Goal: Task Accomplishment & Management: Complete application form

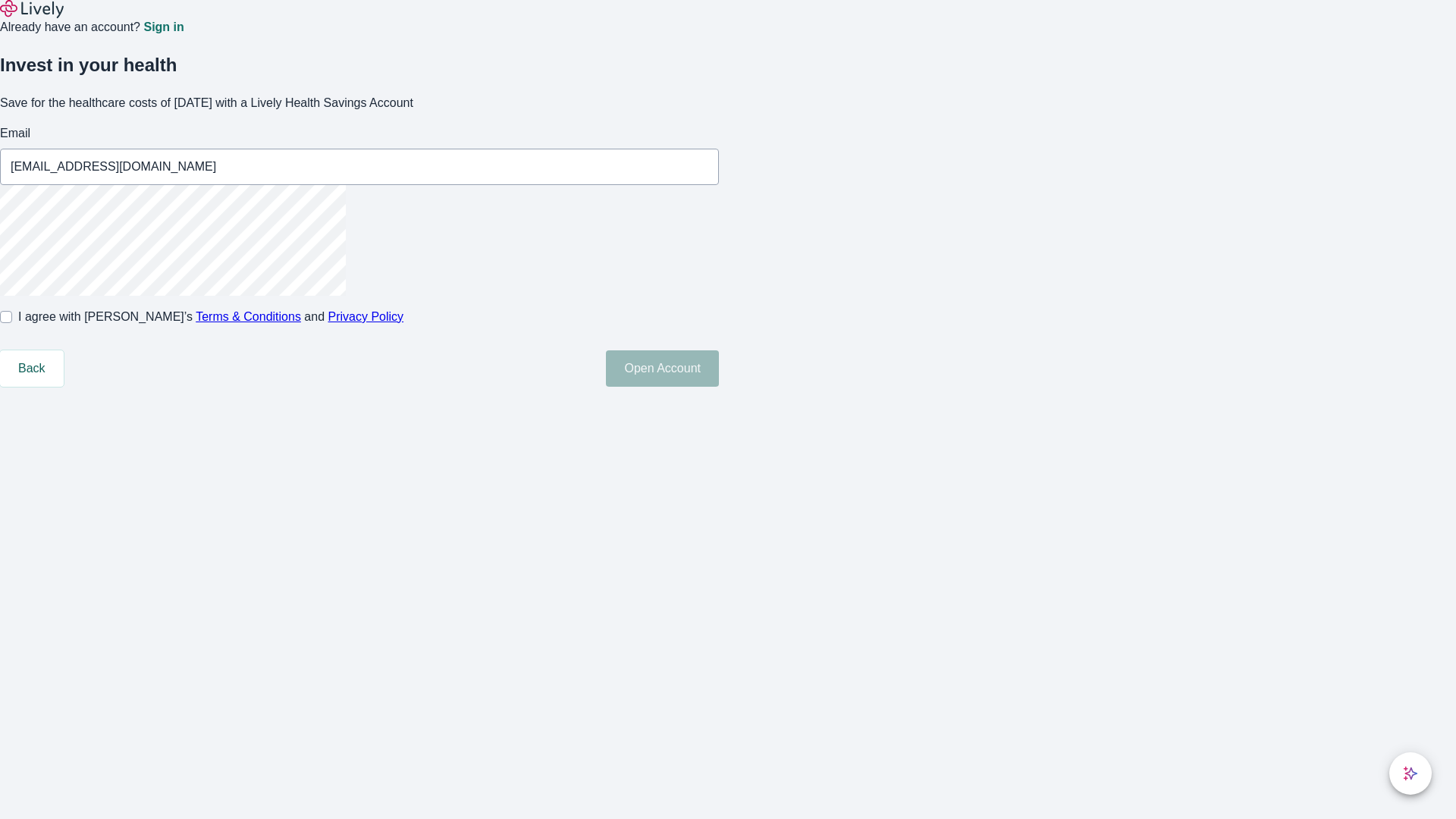
click at [12, 323] on input "I agree with Lively’s Terms & Conditions and Privacy Policy" at bounding box center [6, 317] width 12 height 12
checkbox input "true"
click at [719, 387] on button "Open Account" at bounding box center [662, 369] width 113 height 36
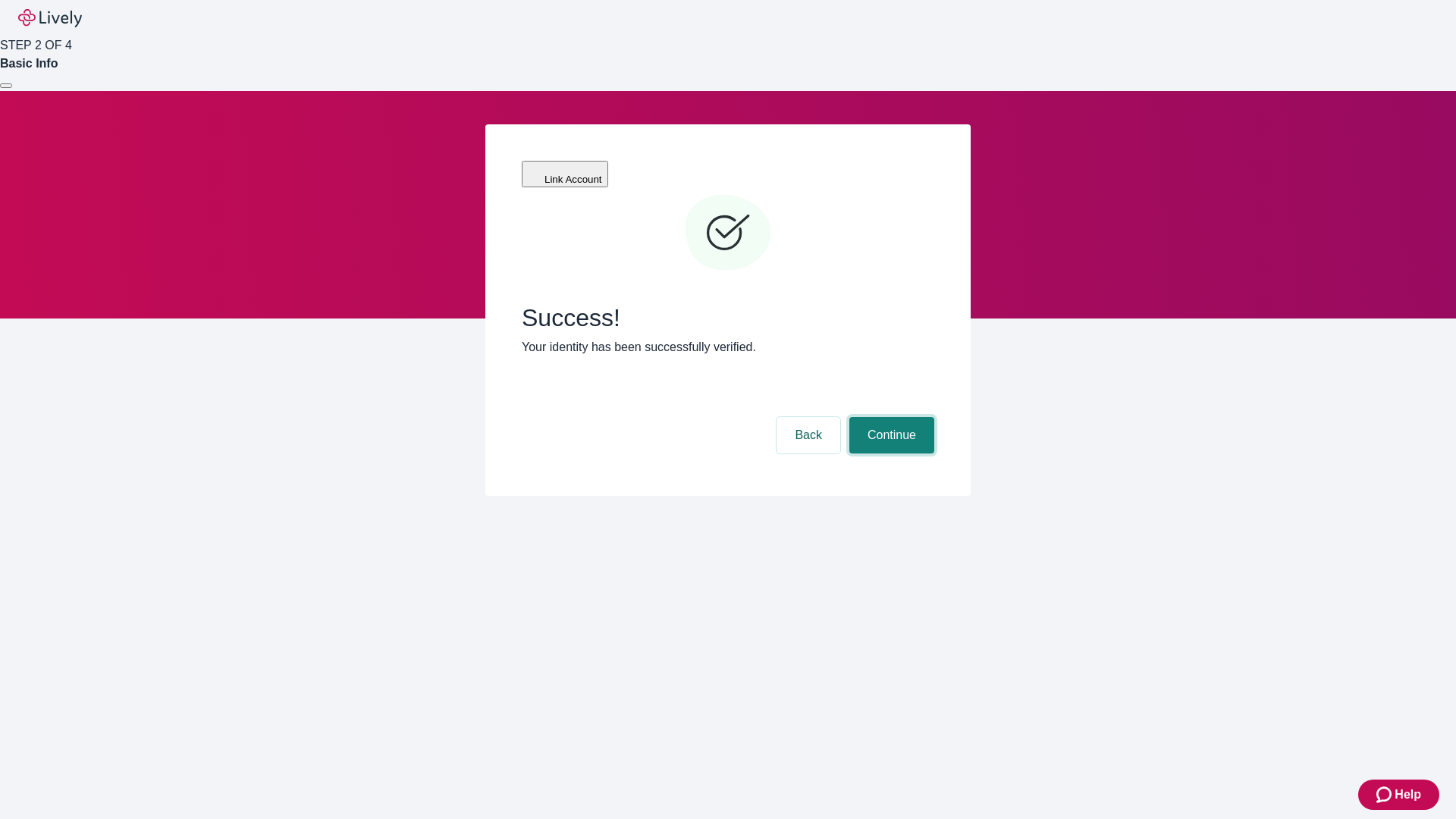
click at [889, 417] on button "Continue" at bounding box center [892, 435] width 85 height 36
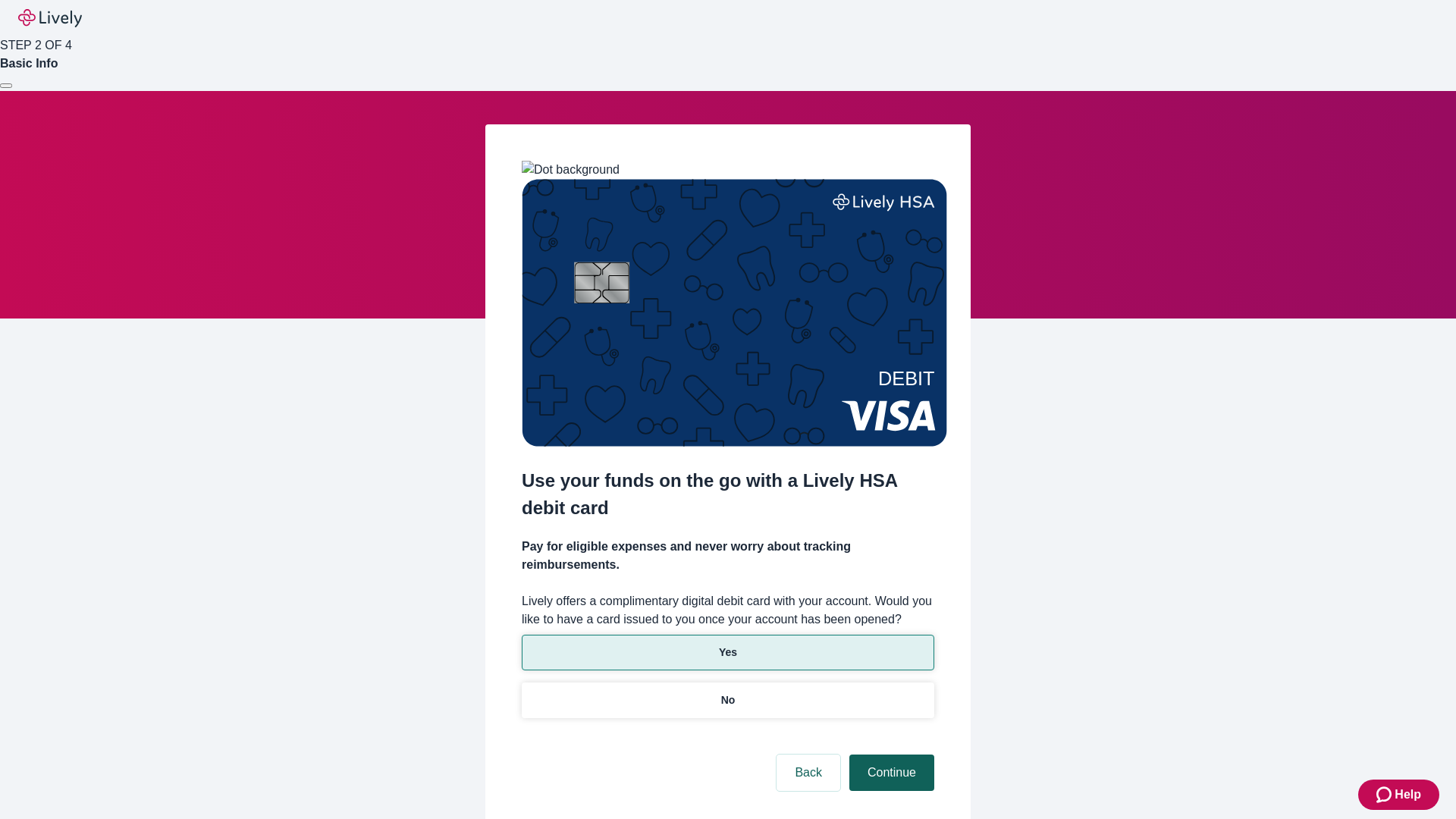
click at [727, 645] on p "Yes" at bounding box center [727, 652] width 18 height 16
click at [889, 755] on button "Continue" at bounding box center [892, 773] width 85 height 36
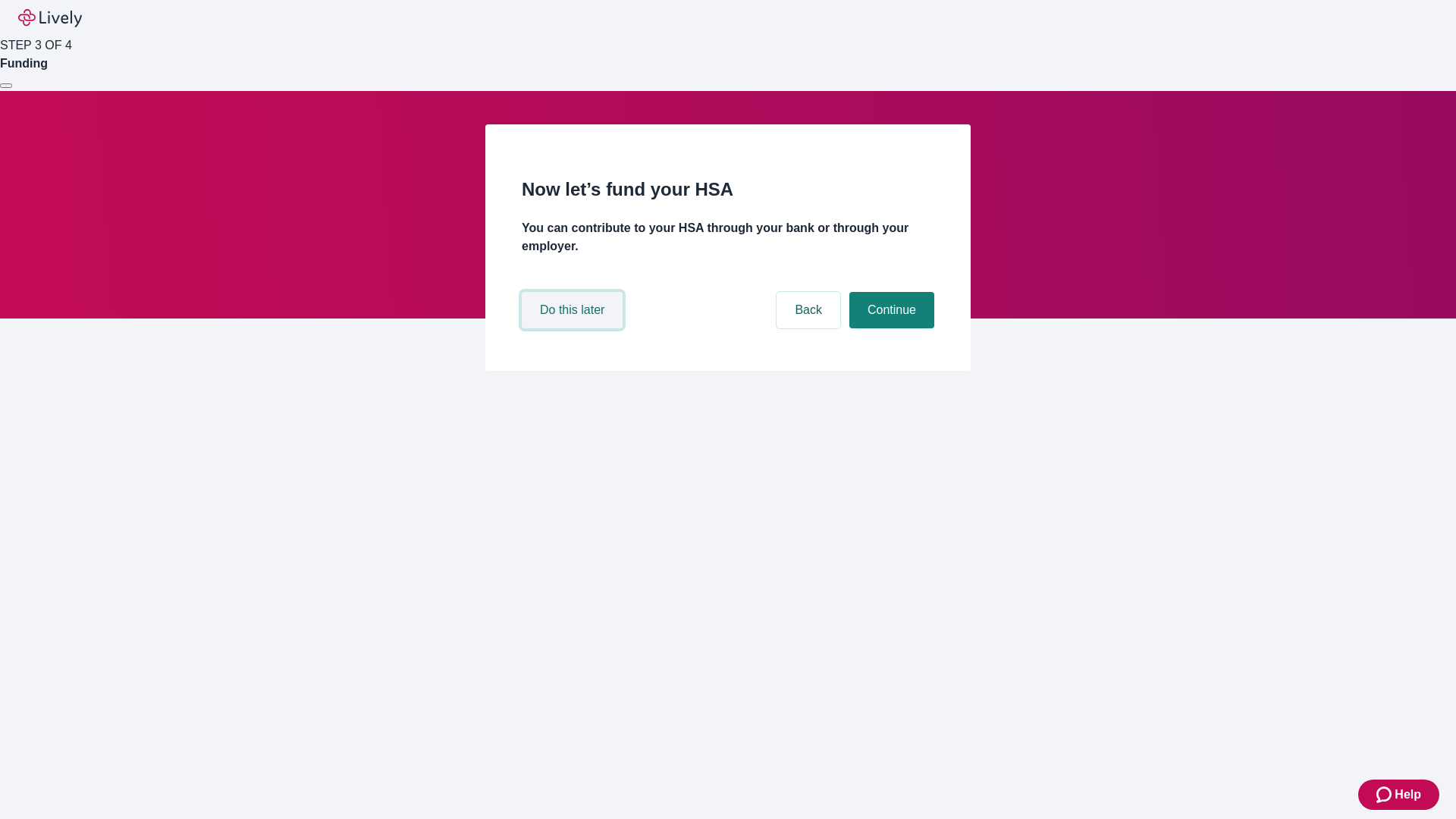
click at [573, 328] on button "Do this later" at bounding box center [572, 310] width 100 height 36
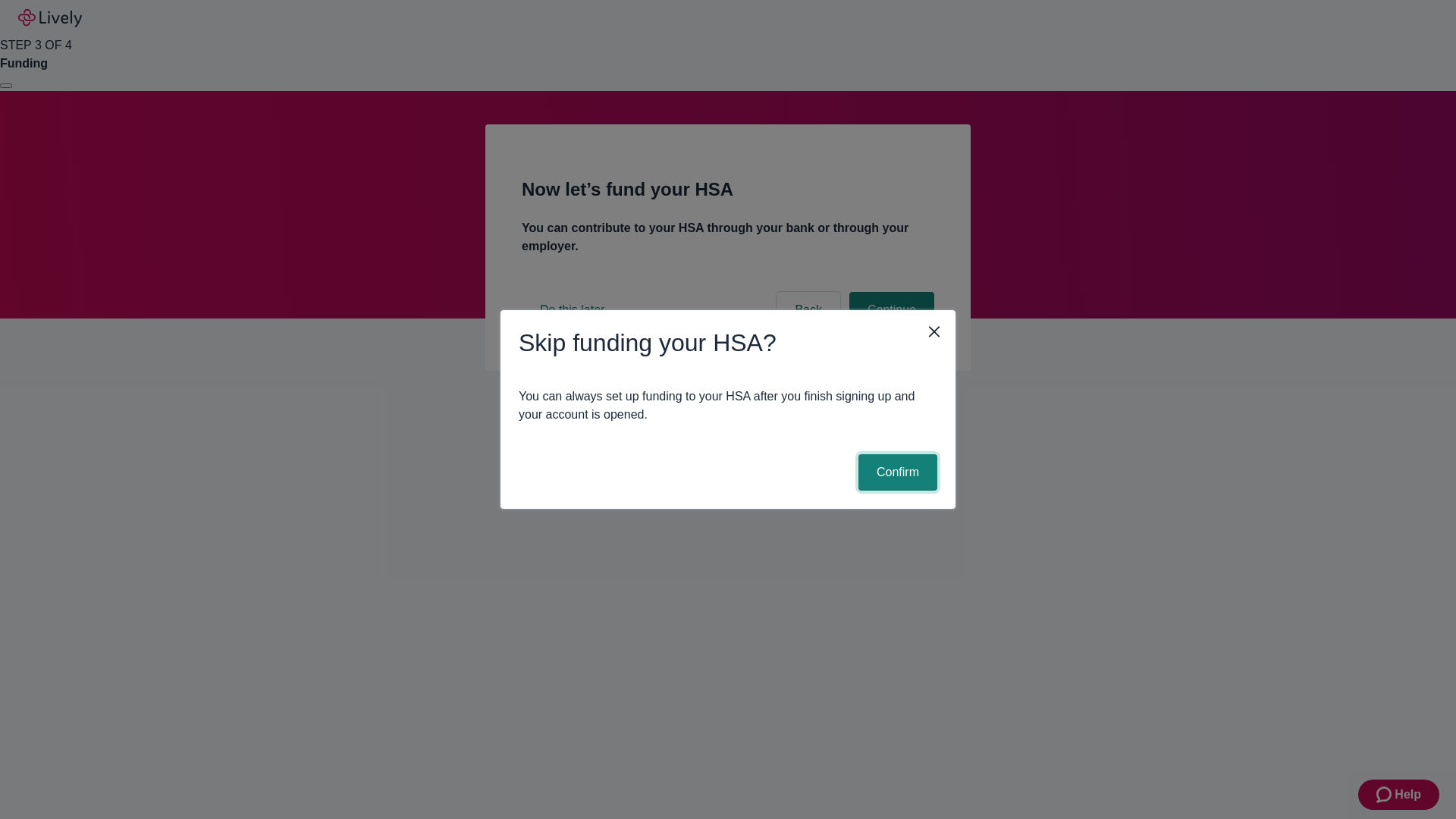
click at [896, 472] on button "Confirm" at bounding box center [897, 472] width 79 height 36
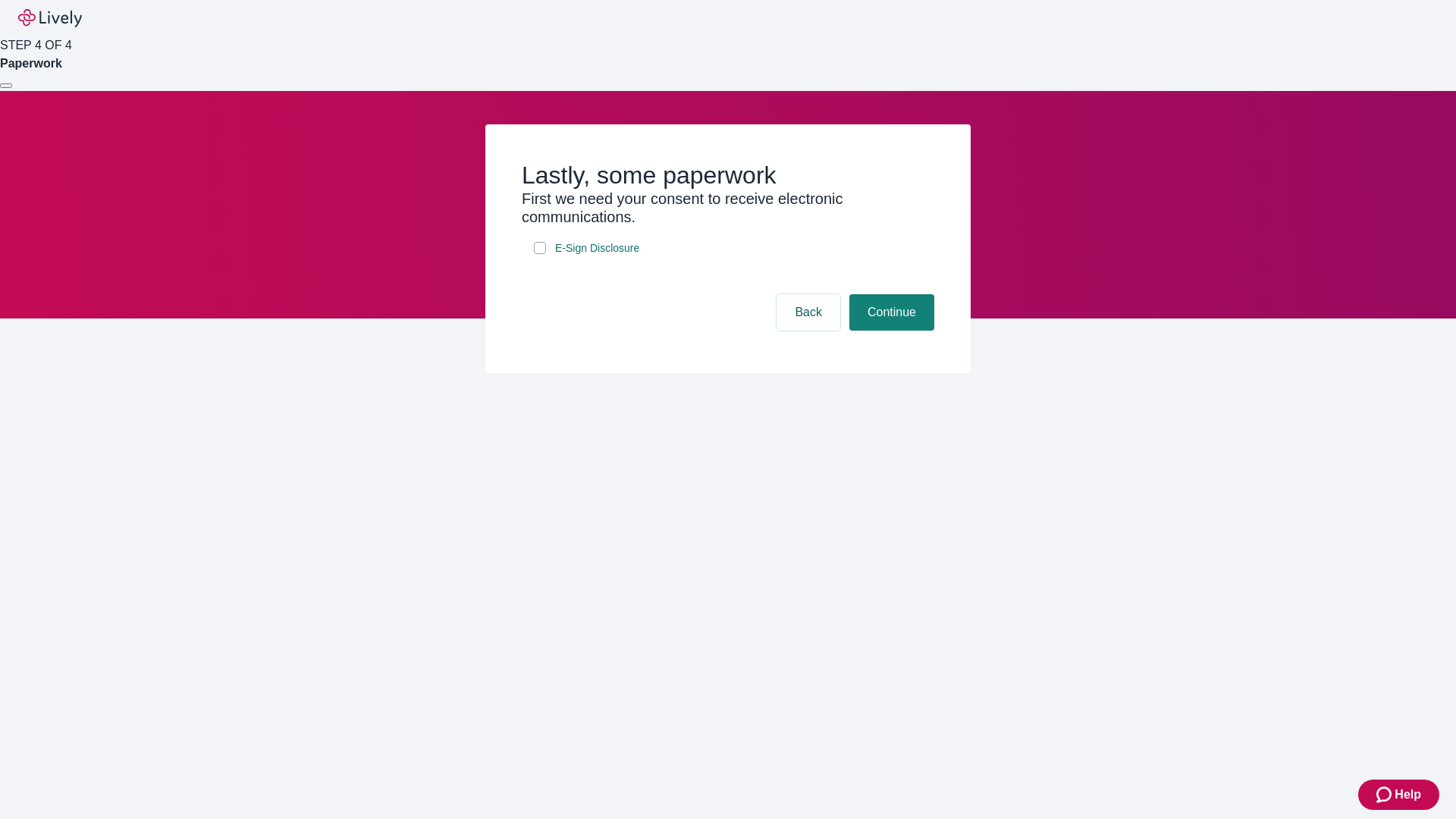
click at [539, 254] on input "E-Sign Disclosure" at bounding box center [539, 247] width 12 height 12
checkbox input "true"
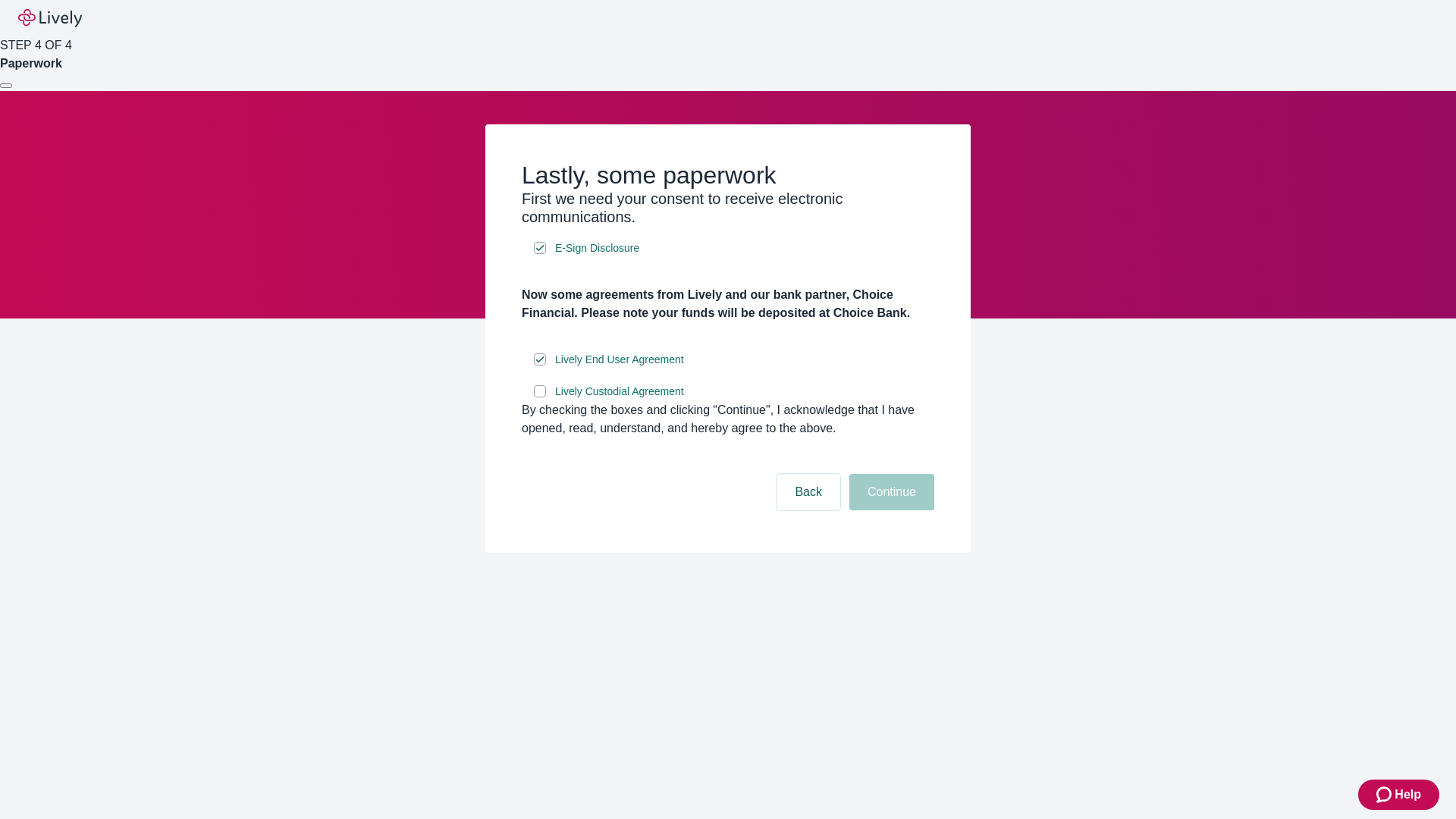
click at [539, 397] on input "Lively Custodial Agreement" at bounding box center [539, 391] width 12 height 12
checkbox input "true"
click at [889, 510] on button "Continue" at bounding box center [892, 492] width 85 height 36
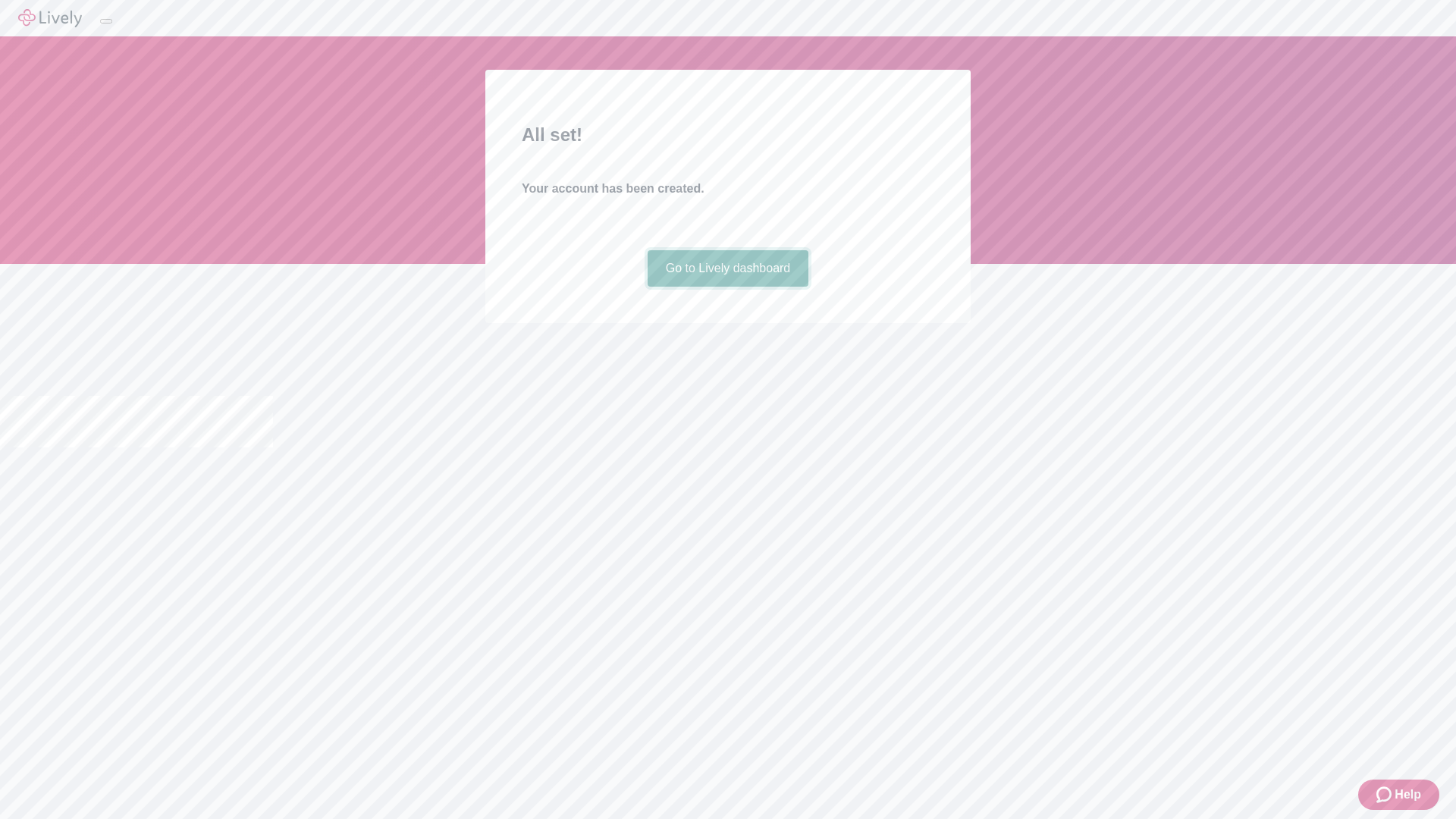
click at [727, 286] on link "Go to Lively dashboard" at bounding box center [728, 268] width 161 height 36
